Goal: Information Seeking & Learning: Find contact information

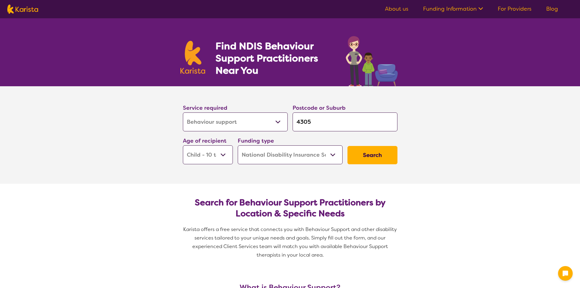
select select "Behaviour support"
select select "CH"
select select "NDIS"
select select "Behaviour support"
select select "CH"
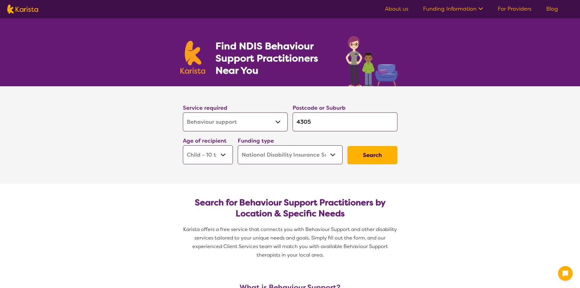
select select "NDIS"
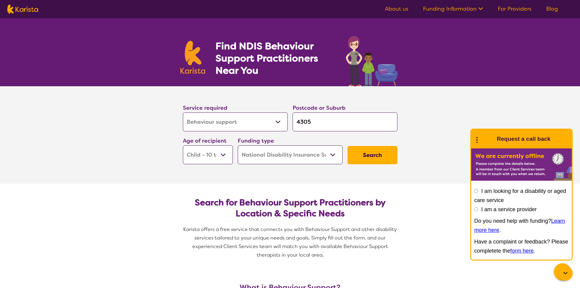
click at [320, 124] on input "4305" at bounding box center [344, 121] width 105 height 19
drag, startPoint x: 320, startPoint y: 124, endPoint x: 293, endPoint y: 121, distance: 26.7
click at [293, 121] on input "4305" at bounding box center [344, 121] width 105 height 19
type input "m"
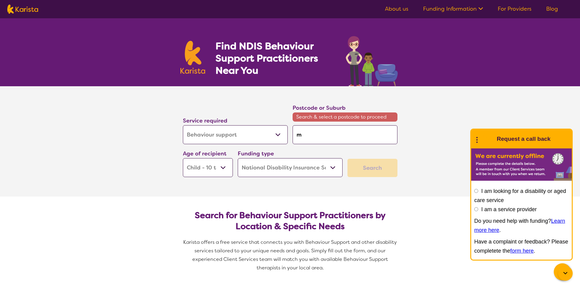
type input "ma"
type input "mar"
type input "mars"
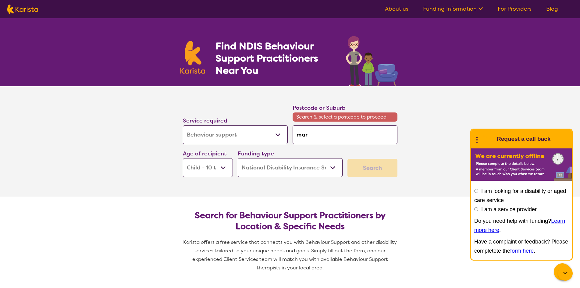
type input "mars"
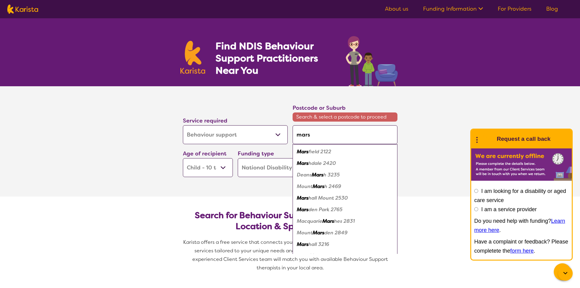
type input "marsd"
type input "marsde"
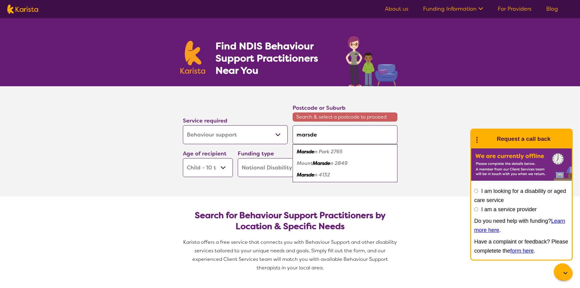
click at [317, 175] on em "n 4132" at bounding box center [322, 174] width 16 height 6
type input "4132"
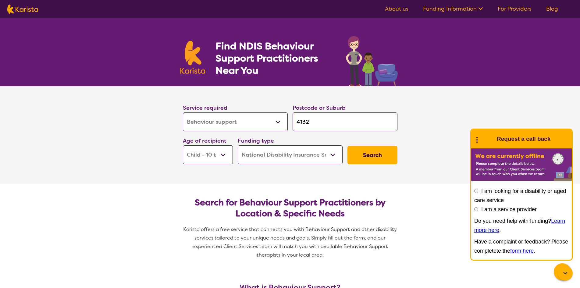
click at [221, 158] on select "Early Childhood - 0 to 9 Child - 10 to 11 Adolescent - 12 to 17 Adult - 18 to 6…" at bounding box center [208, 154] width 50 height 19
select select "EC"
click at [183, 145] on select "Early Childhood - 0 to 9 Child - 10 to 11 Adolescent - 12 to 17 Adult - 18 to 6…" at bounding box center [208, 154] width 50 height 19
select select "EC"
click at [372, 155] on button "Search" at bounding box center [372, 155] width 50 height 18
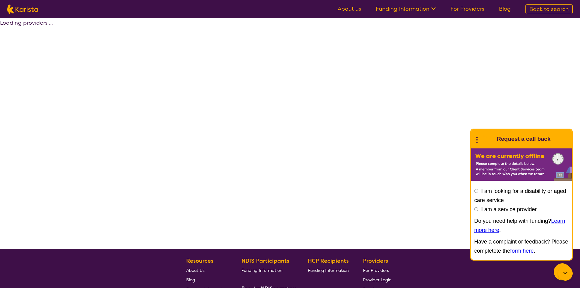
select select "by_score"
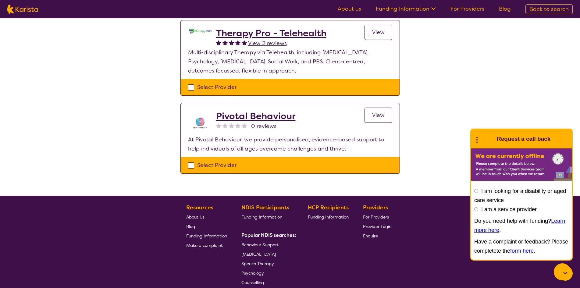
scroll to position [134, 0]
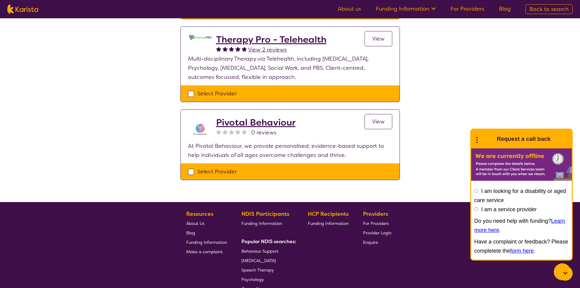
click at [259, 127] on h2 "Pivotal Behaviour" at bounding box center [255, 122] width 79 height 11
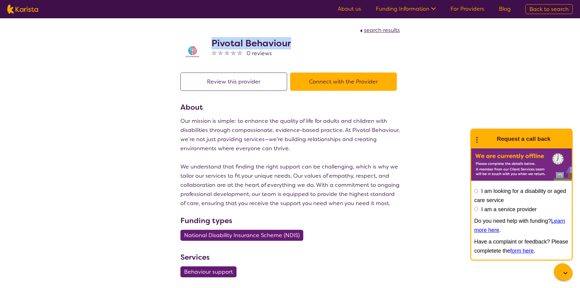
drag, startPoint x: 222, startPoint y: 41, endPoint x: 291, endPoint y: 42, distance: 69.8
click at [291, 42] on div "Pivotal Behaviour 0 reviews" at bounding box center [289, 50] width 219 height 30
copy h2 "Pivotal Behaviour"
